Goal: Complete application form: Complete application form

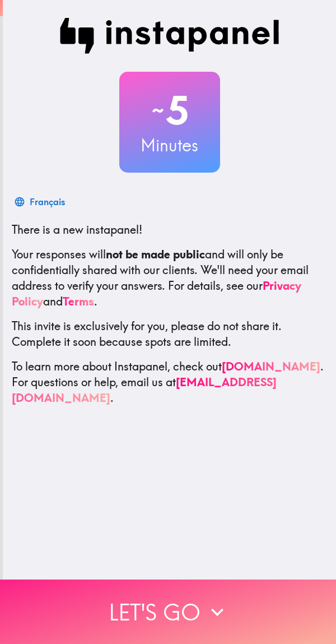
click at [169, 589] on button "Let's go" at bounding box center [168, 611] width 336 height 64
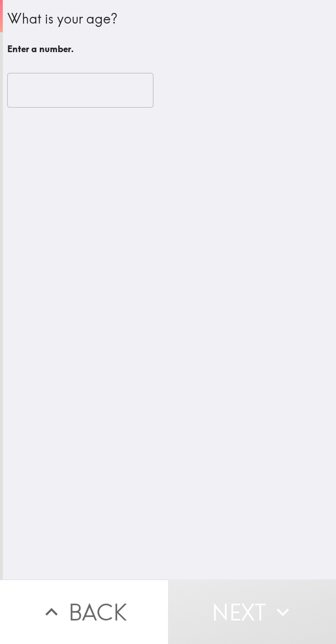
click at [67, 94] on input "number" at bounding box center [80, 90] width 146 height 35
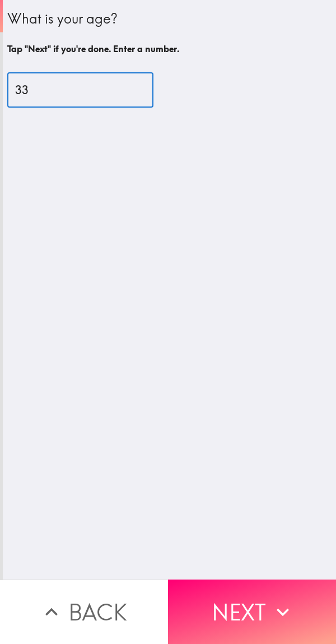
type input "3"
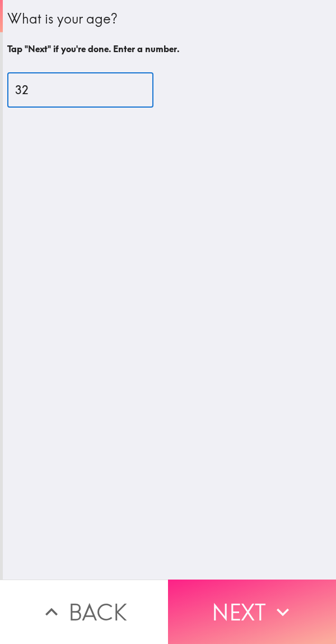
type input "32"
click at [230, 610] on button "Next" at bounding box center [252, 611] width 168 height 64
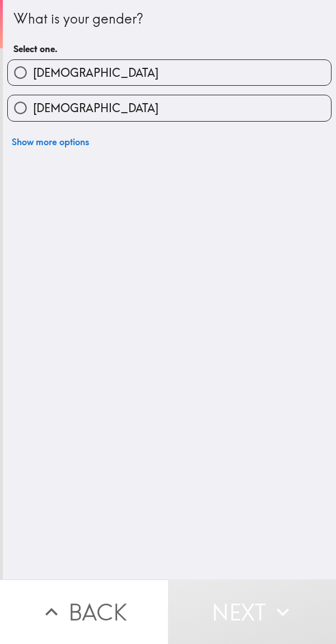
click at [155, 67] on label "[DEMOGRAPHIC_DATA]" at bounding box center [169, 72] width 323 height 25
click at [33, 67] on input "[DEMOGRAPHIC_DATA]" at bounding box center [20, 72] width 25 height 25
radio input "true"
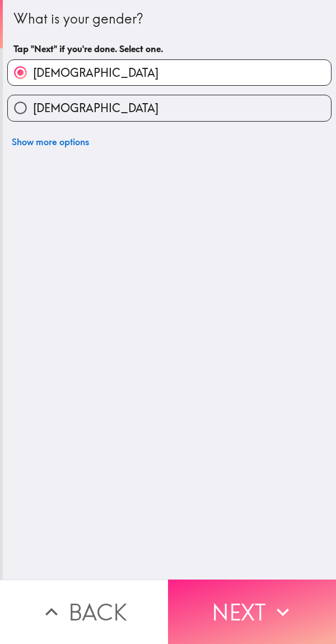
click at [279, 600] on icon "button" at bounding box center [283, 612] width 25 height 25
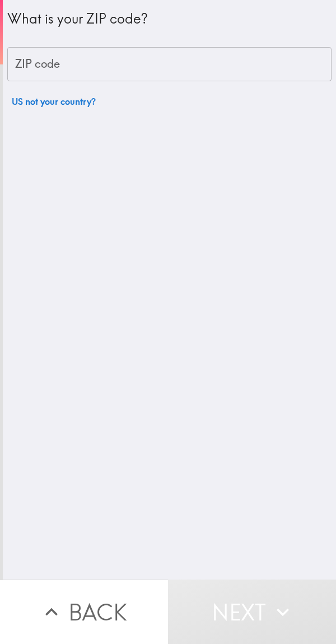
click at [144, 61] on input "ZIP code" at bounding box center [169, 64] width 324 height 35
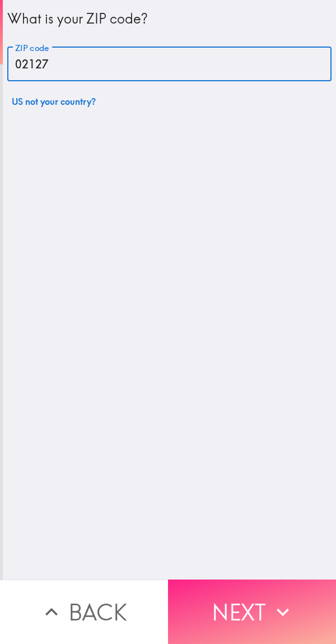
type input "02127"
click at [254, 626] on button "Next" at bounding box center [252, 611] width 168 height 64
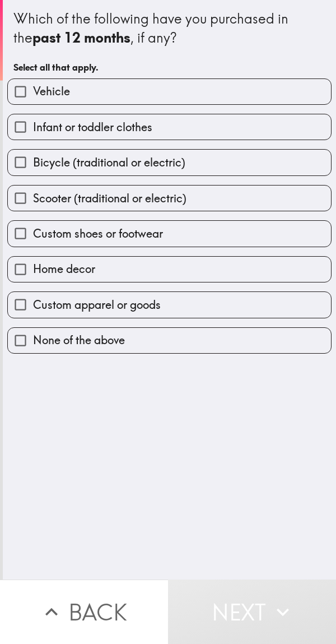
click at [254, 626] on button "Next" at bounding box center [252, 611] width 168 height 64
click at [147, 103] on label "Vehicle" at bounding box center [169, 91] width 323 height 25
click at [33, 103] on input "Vehicle" at bounding box center [20, 91] width 25 height 25
checkbox input "true"
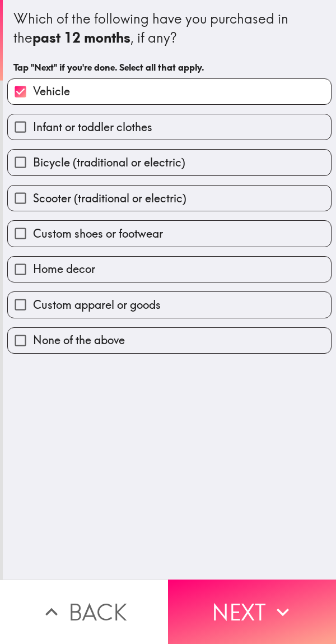
click at [147, 116] on label "Infant or toddler clothes" at bounding box center [169, 126] width 323 height 25
click at [33, 116] on input "Infant or toddler clothes" at bounding box center [20, 126] width 25 height 25
checkbox input "true"
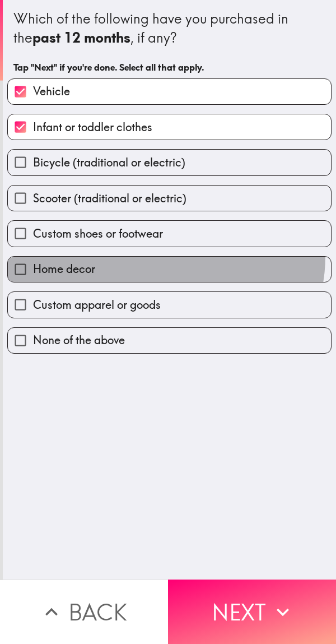
click at [161, 257] on label "Home decor" at bounding box center [169, 269] width 323 height 25
click at [33, 257] on input "Home decor" at bounding box center [20, 269] width 25 height 25
checkbox input "true"
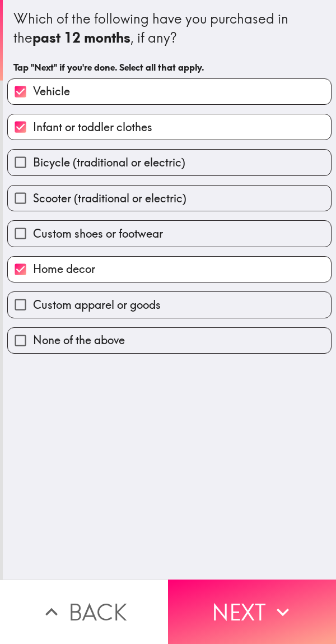
click at [159, 293] on label "Custom apparel or goods" at bounding box center [169, 304] width 323 height 25
click at [33, 293] on input "Custom apparel or goods" at bounding box center [20, 304] width 25 height 25
checkbox input "true"
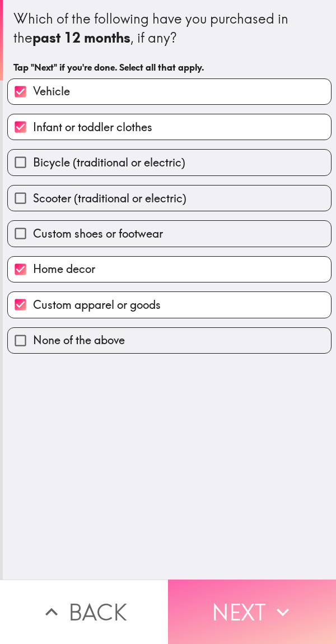
click at [252, 595] on button "Next" at bounding box center [252, 611] width 168 height 64
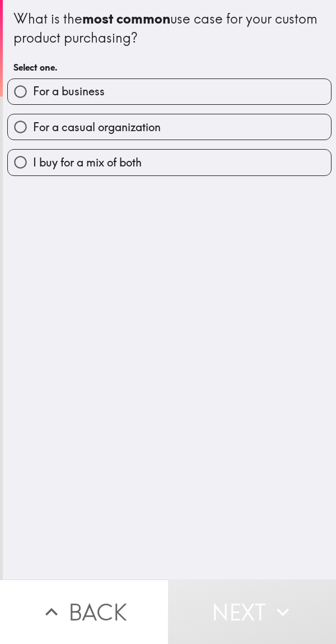
click at [128, 132] on span "For a casual organization" at bounding box center [97, 127] width 128 height 16
click at [33, 132] on input "For a casual organization" at bounding box center [20, 126] width 25 height 25
radio input "true"
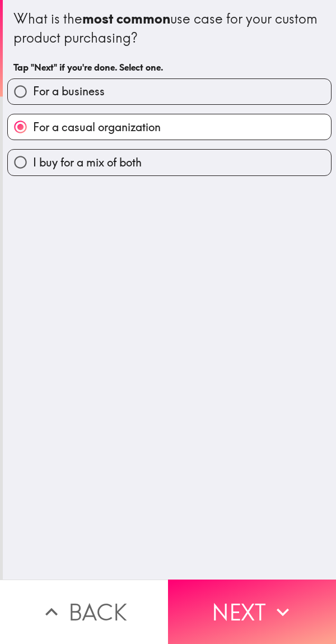
click at [183, 169] on label "I buy for a mix of both" at bounding box center [169, 162] width 323 height 25
click at [33, 169] on input "I buy for a mix of both" at bounding box center [20, 162] width 25 height 25
radio input "true"
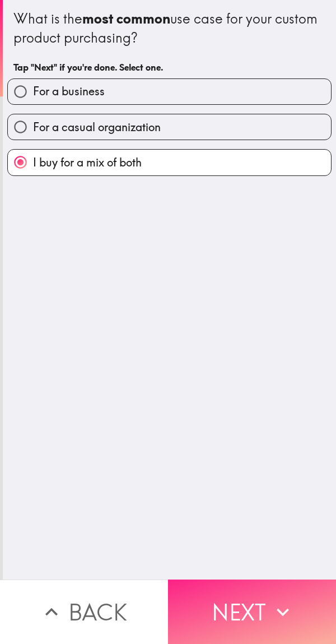
click at [242, 593] on button "Next" at bounding box center [252, 611] width 168 height 64
